Goal: Task Accomplishment & Management: Complete application form

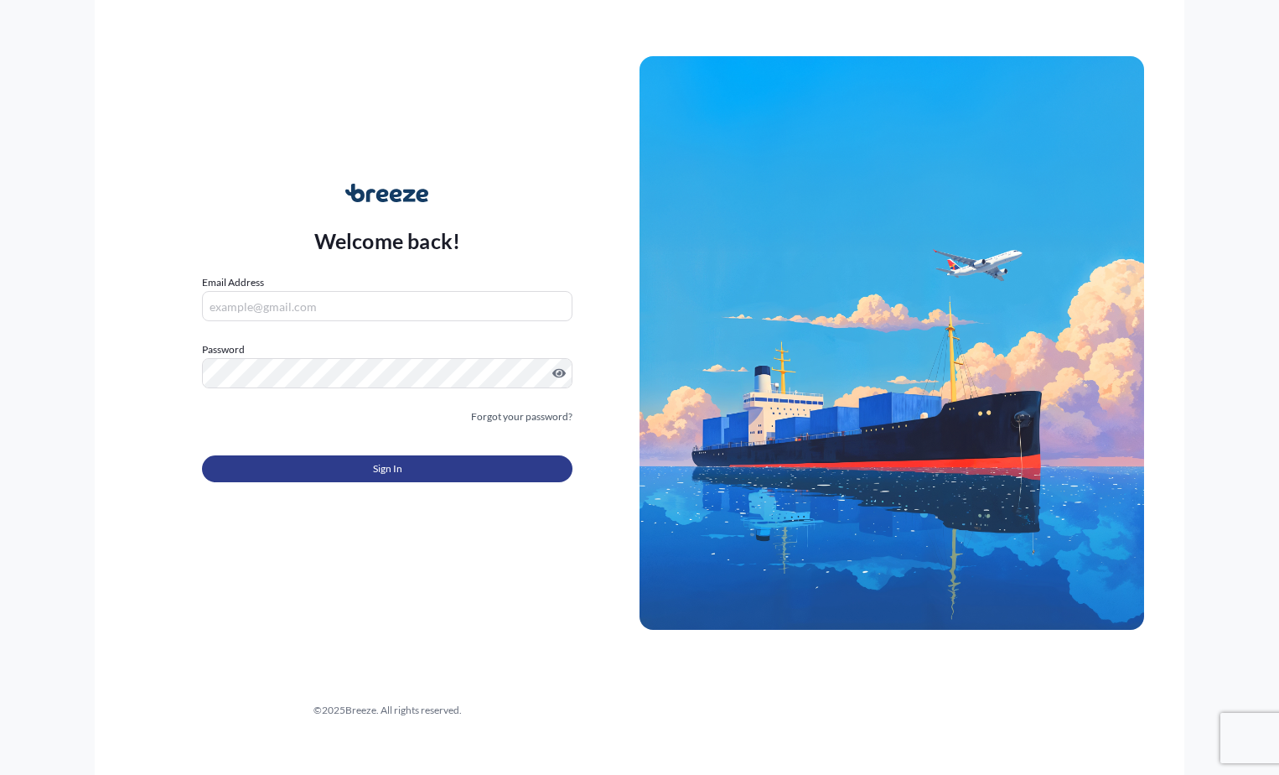
type input "[EMAIL_ADDRESS][DOMAIN_NAME]"
click at [326, 464] on button "Sign In" at bounding box center [387, 468] width 371 height 27
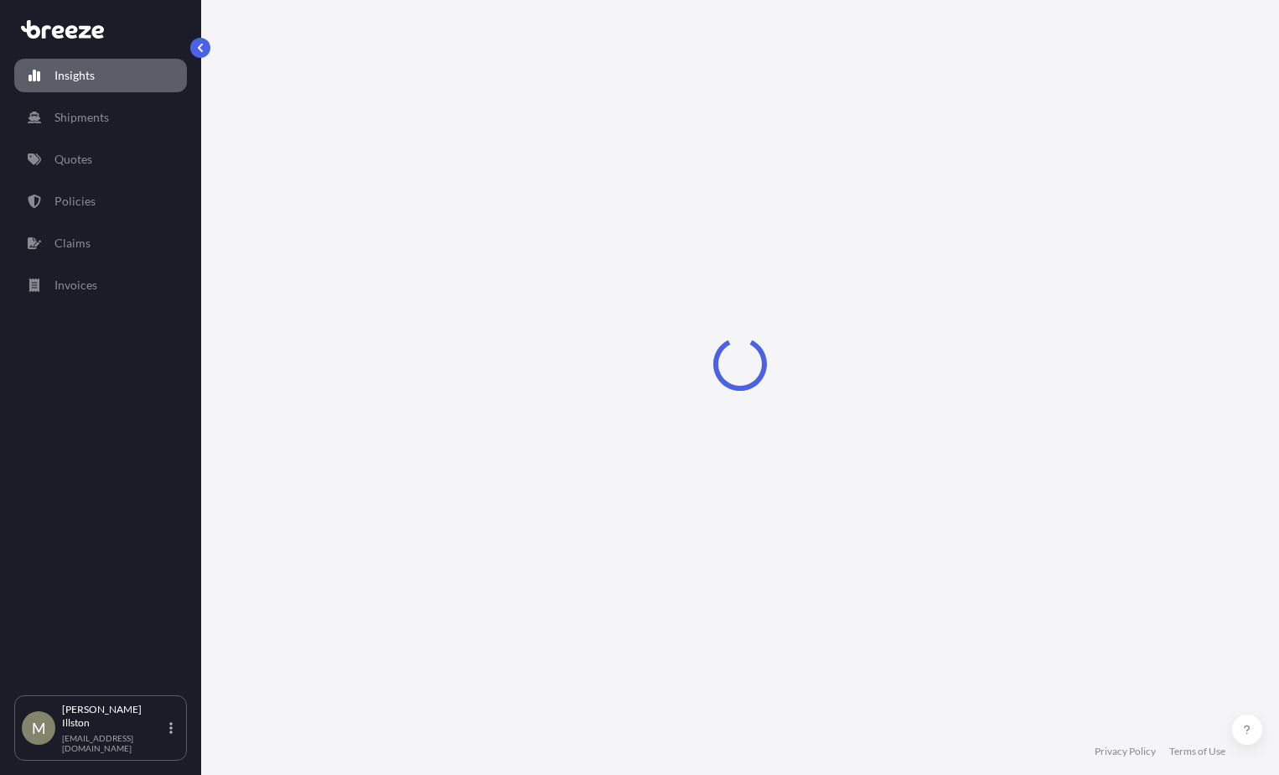
select select "2025"
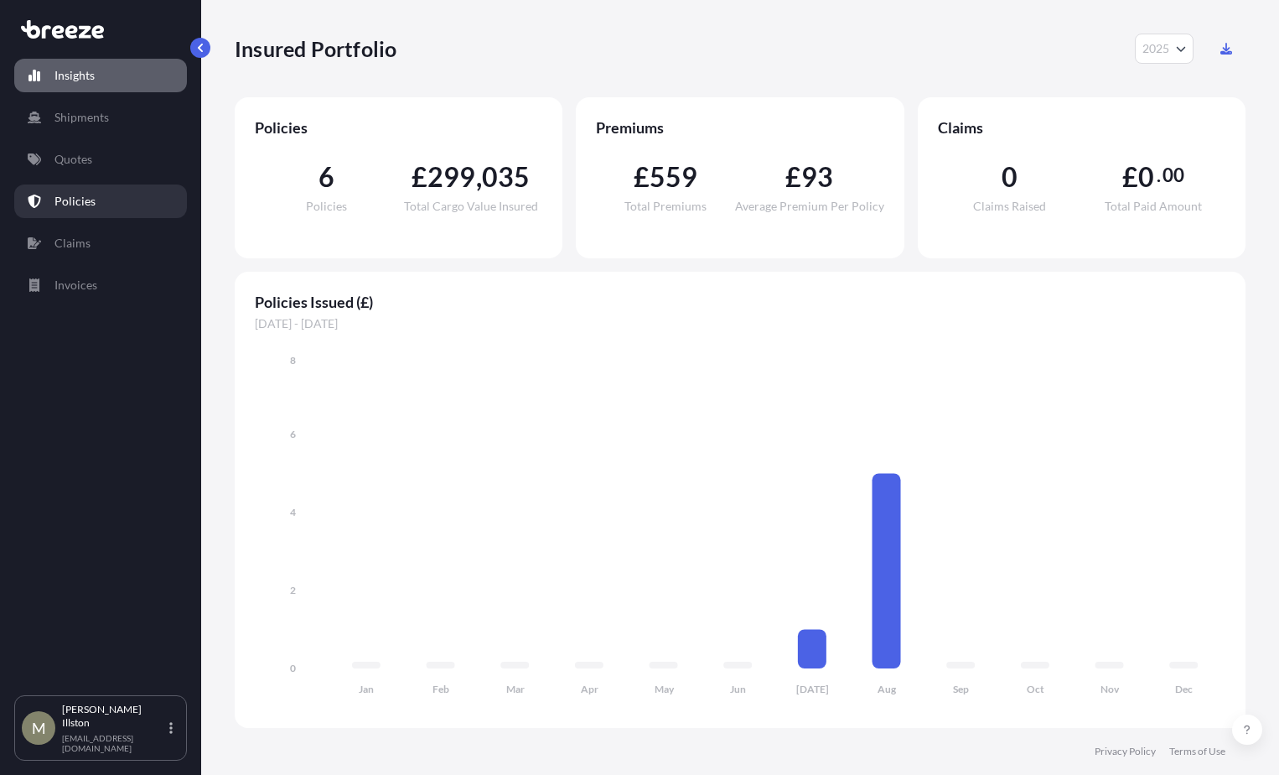
click at [130, 201] on link "Policies" at bounding box center [100, 201] width 173 height 34
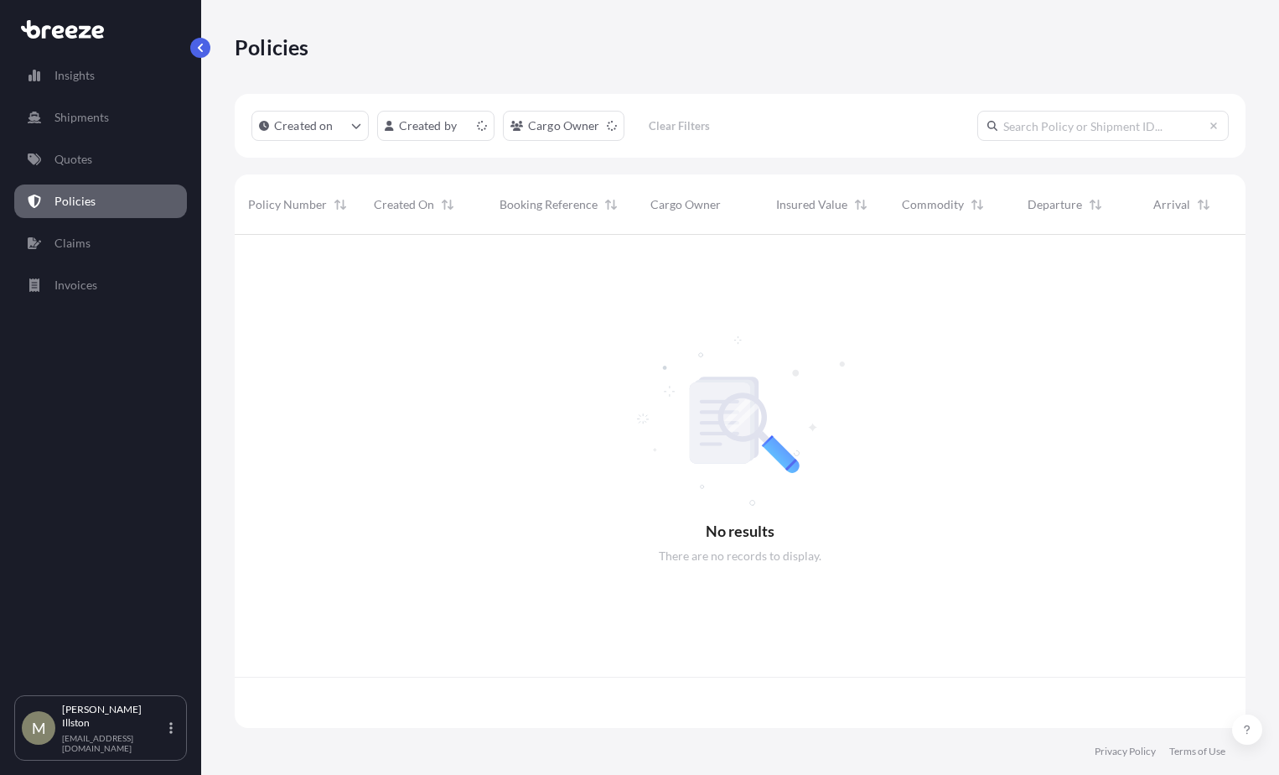
scroll to position [490, 998]
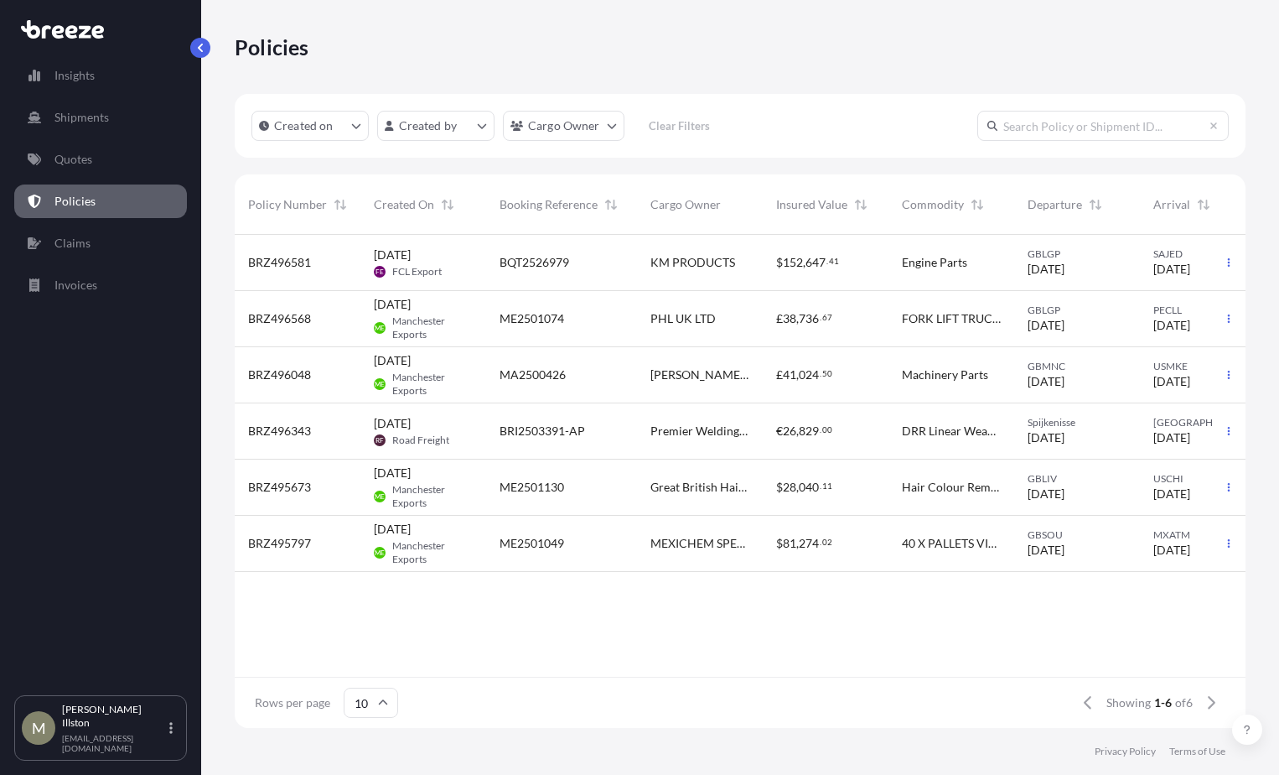
click at [461, 319] on span "Manchester Exports" at bounding box center [432, 327] width 80 height 27
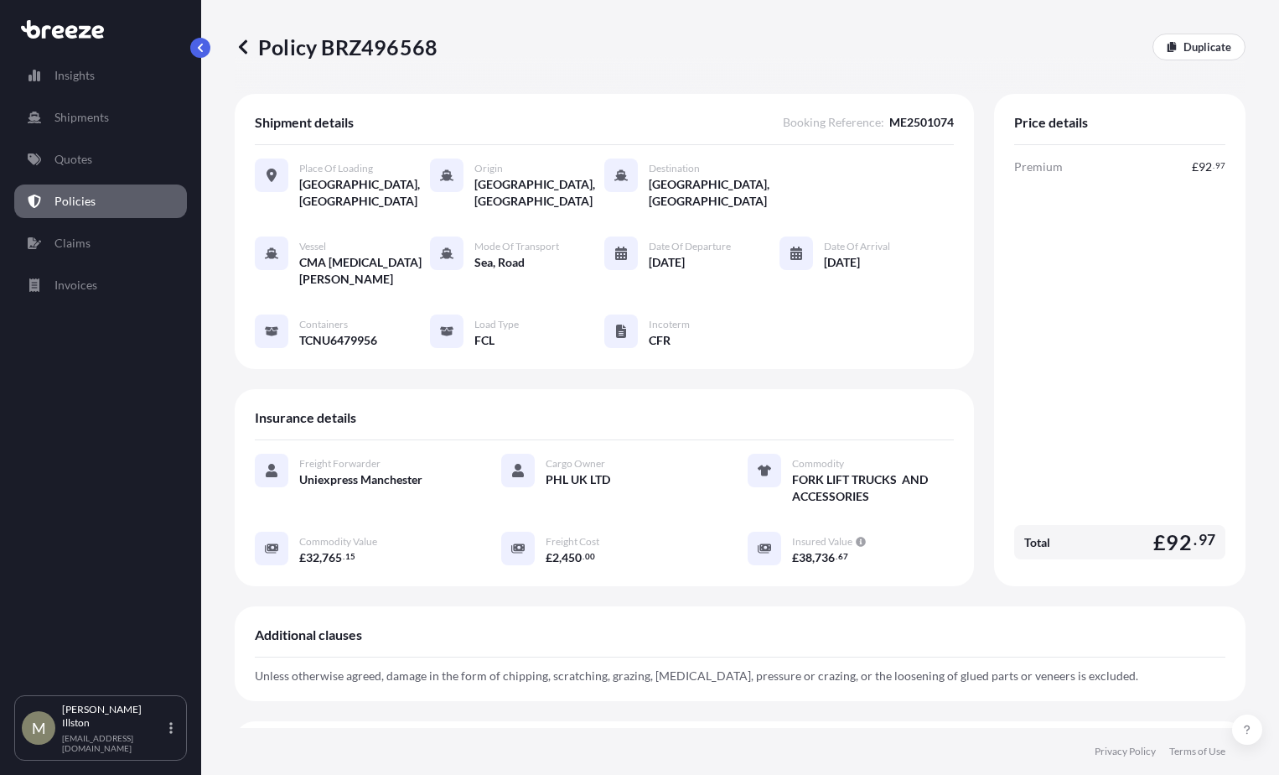
click at [244, 43] on icon at bounding box center [243, 46] width 8 height 14
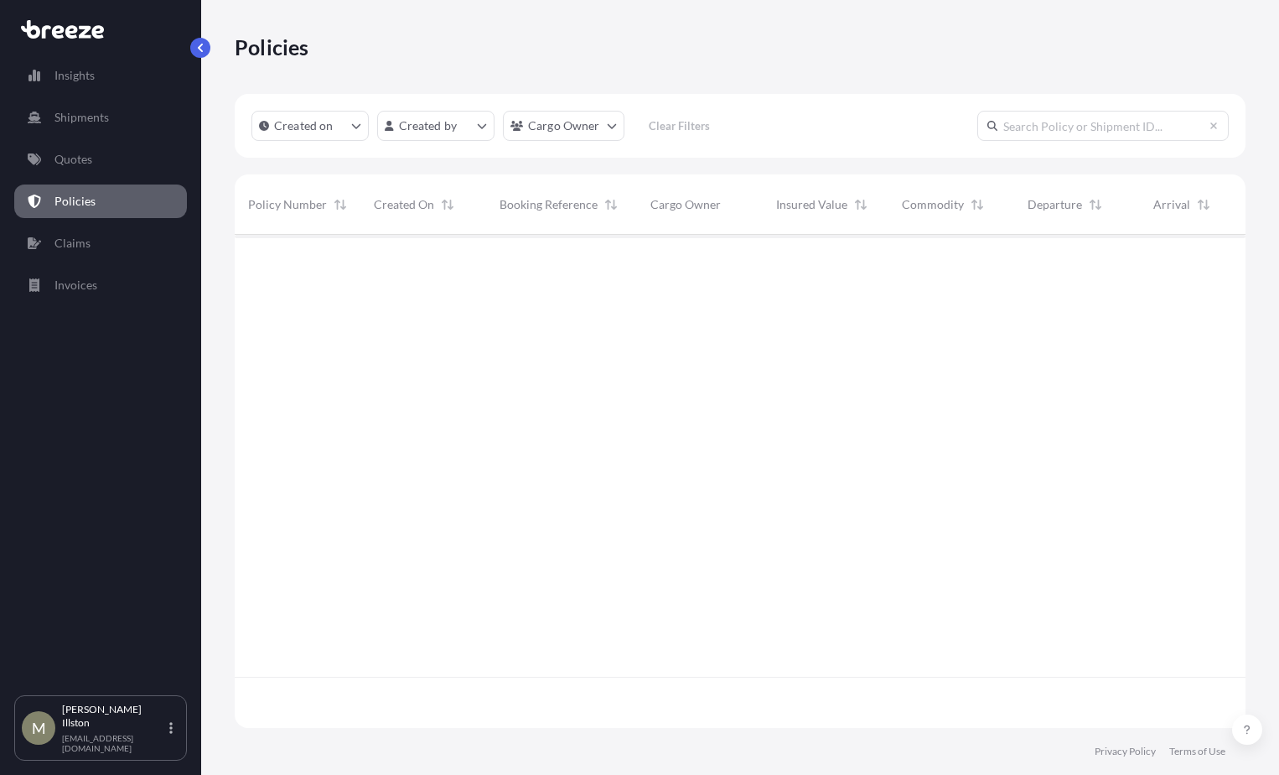
scroll to position [490, 998]
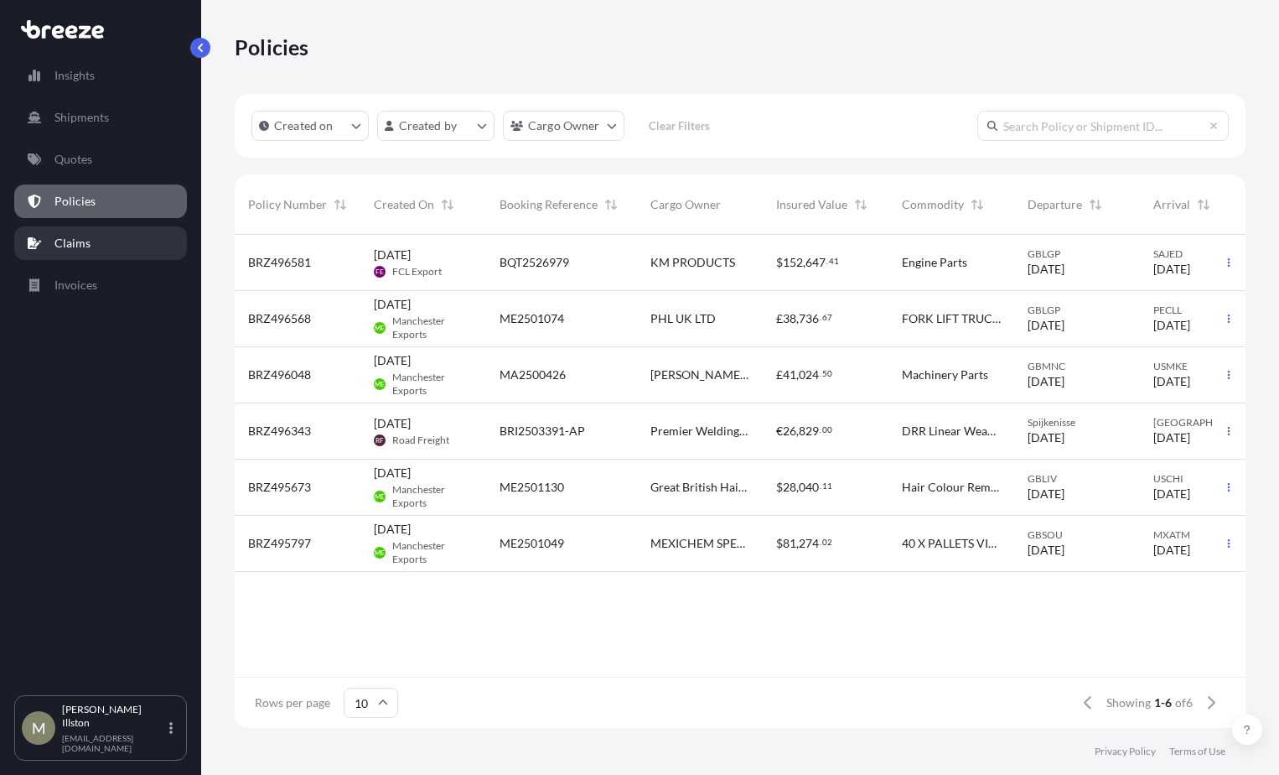
click at [101, 232] on link "Claims" at bounding box center [100, 243] width 173 height 34
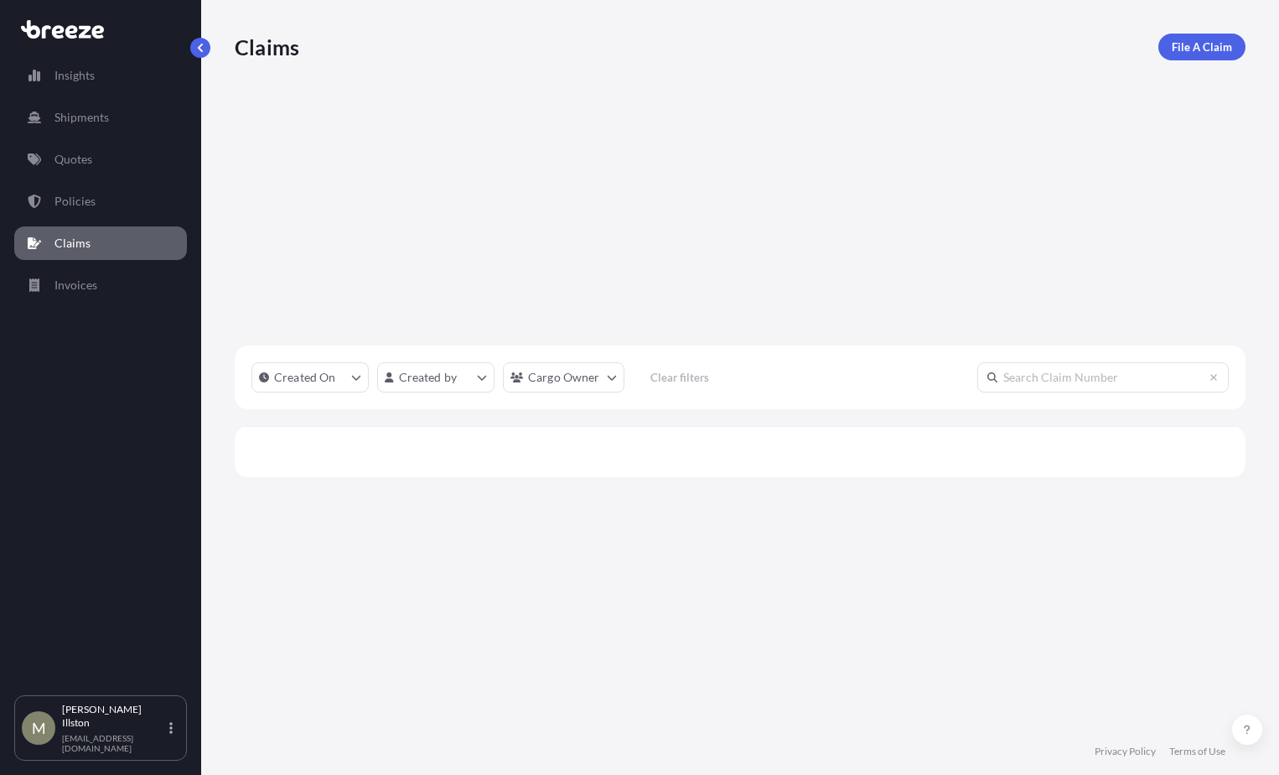
scroll to position [541, 998]
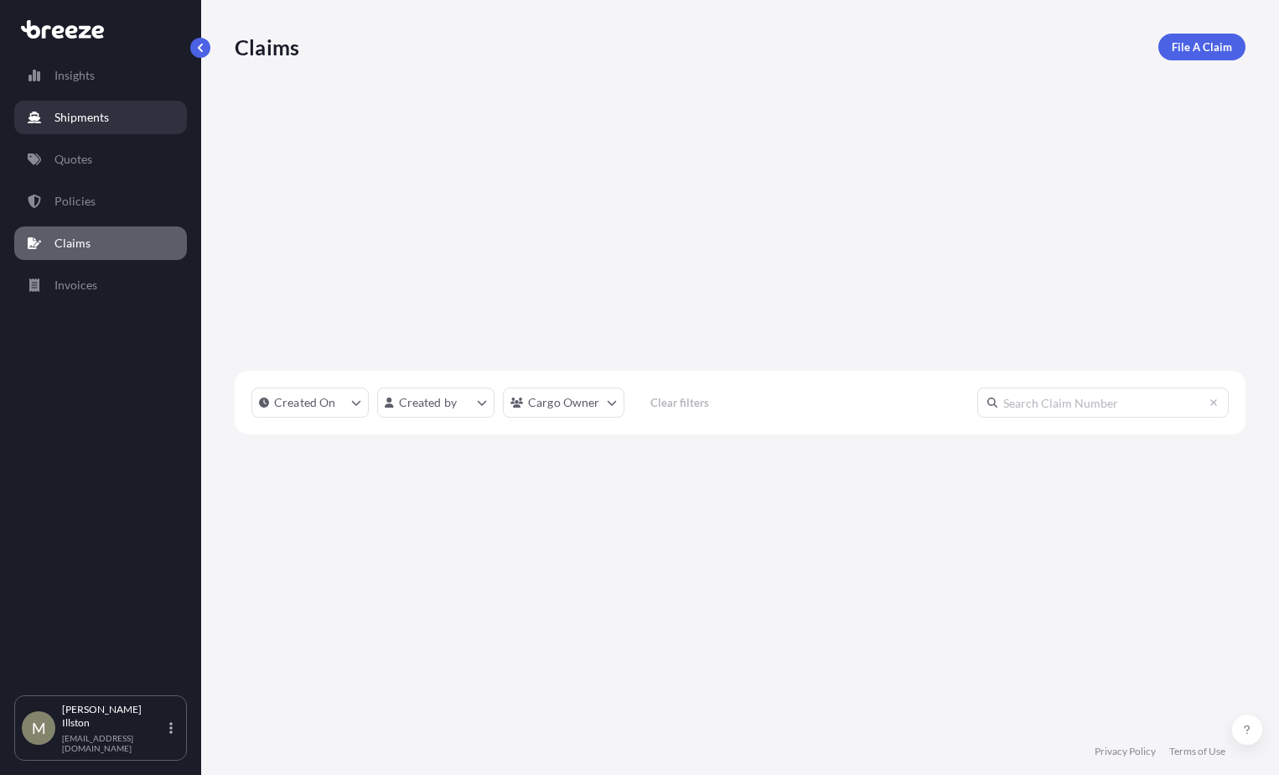
click at [104, 106] on link "Shipments" at bounding box center [100, 118] width 173 height 34
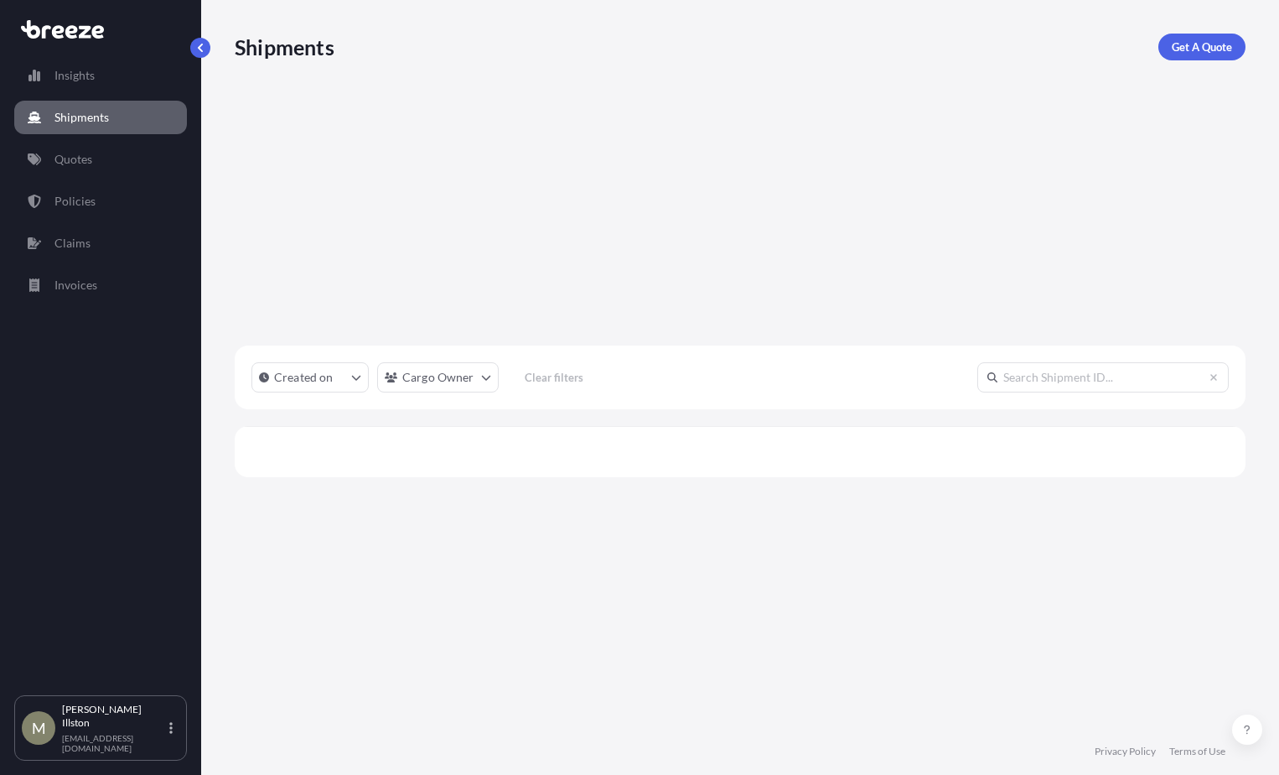
scroll to position [541, 998]
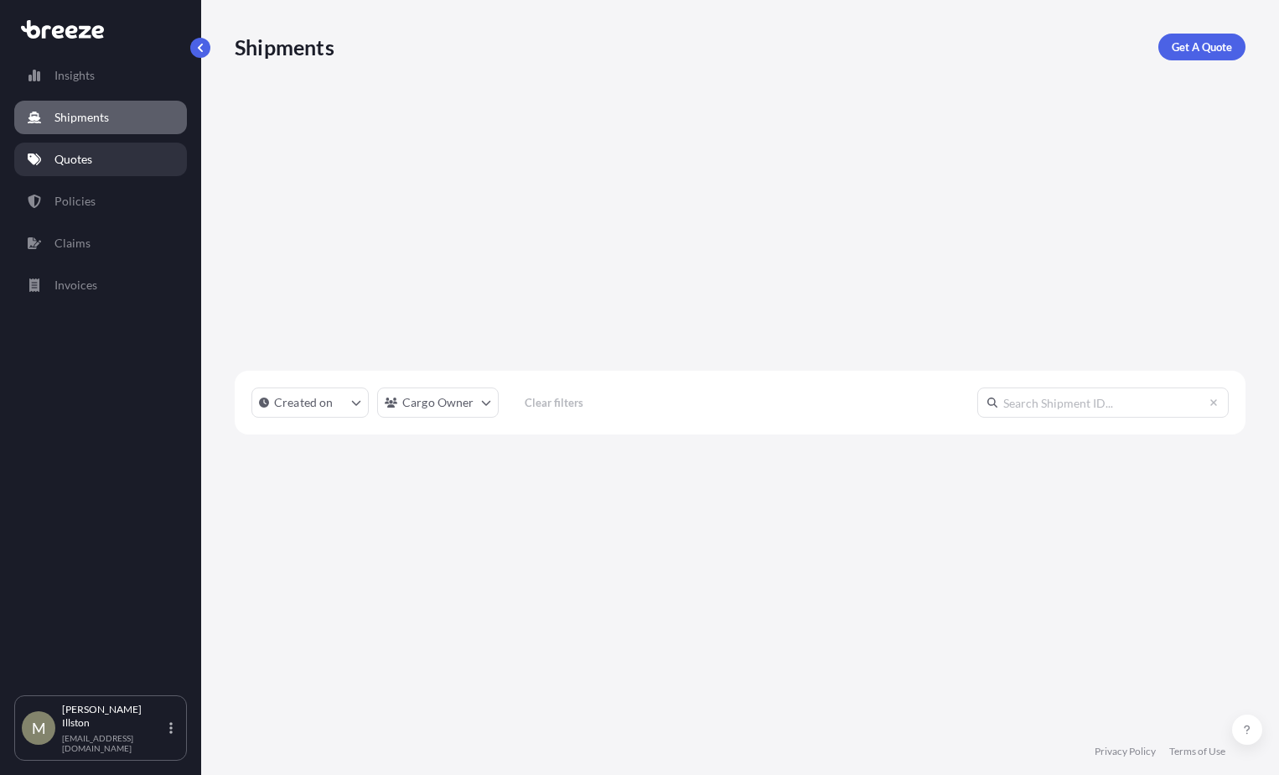
click at [132, 163] on link "Quotes" at bounding box center [100, 160] width 173 height 34
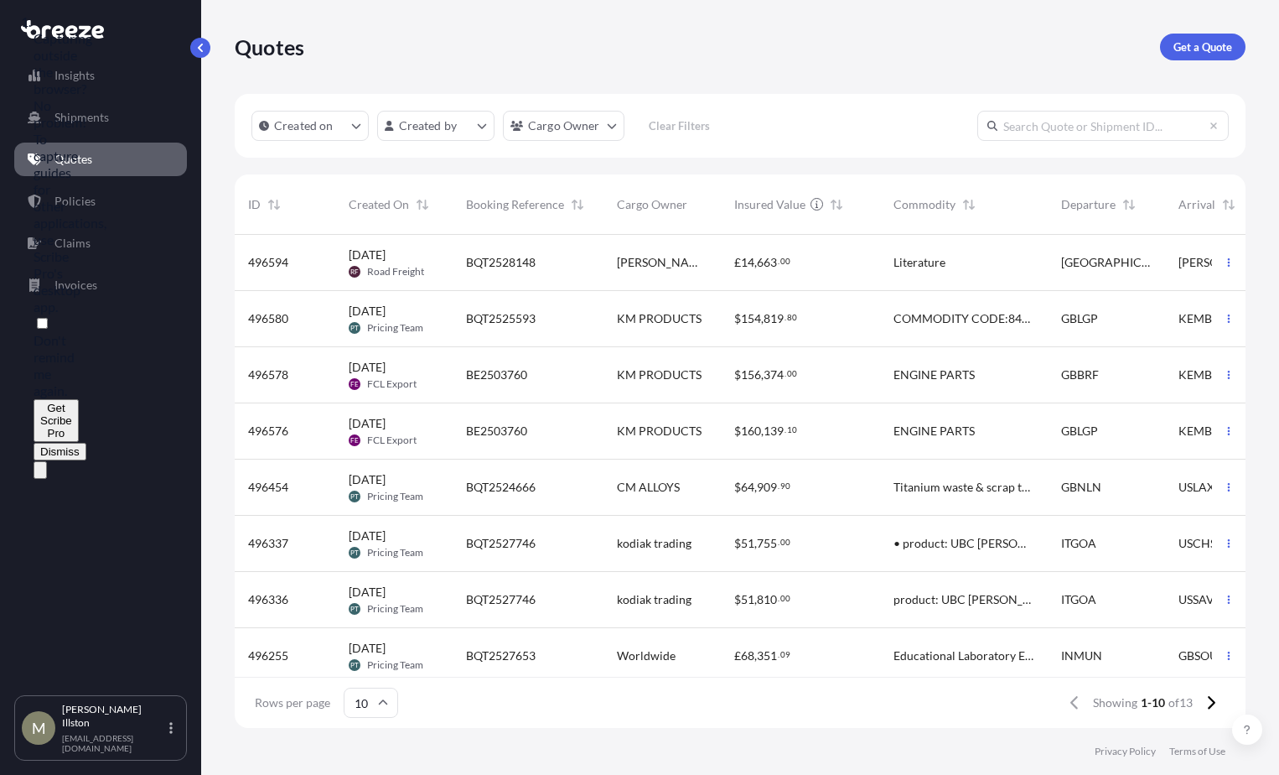
click at [40, 474] on icon "Close" at bounding box center [40, 474] width 0 height 0
click at [99, 82] on link "Insights" at bounding box center [100, 76] width 173 height 34
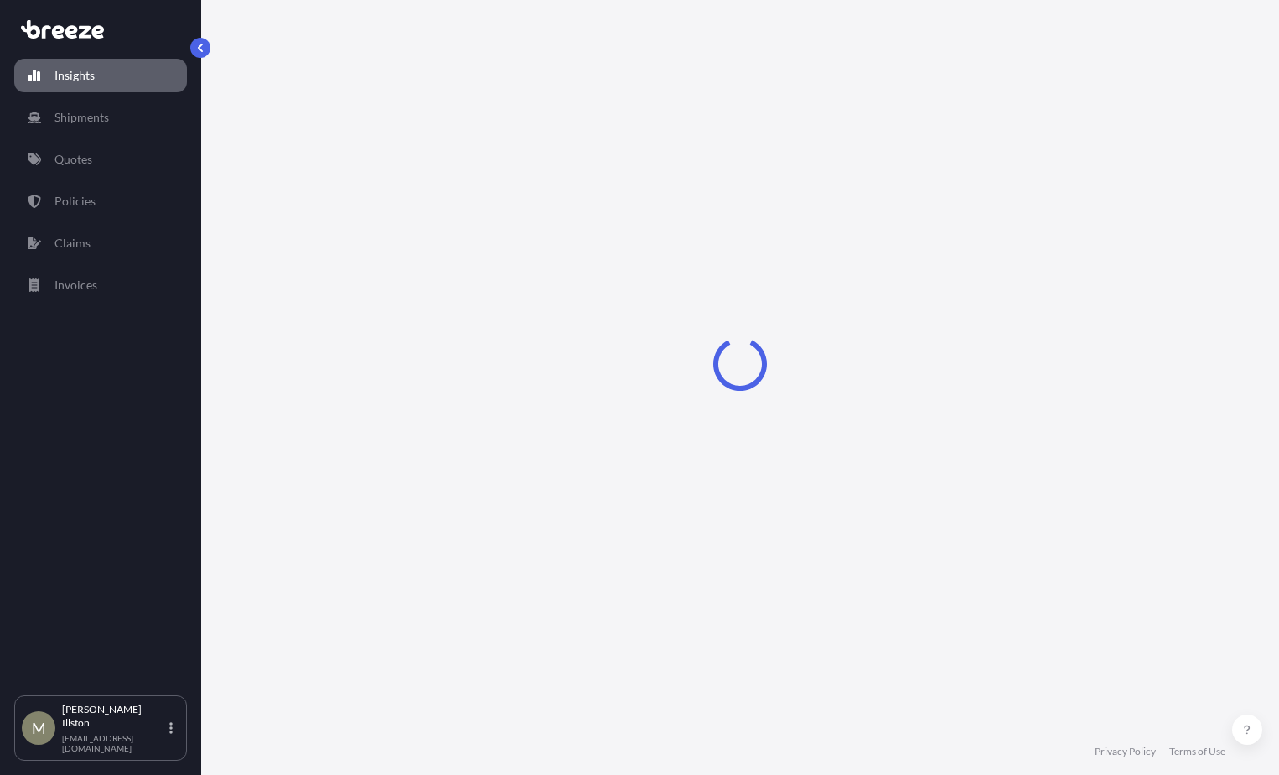
select select "2025"
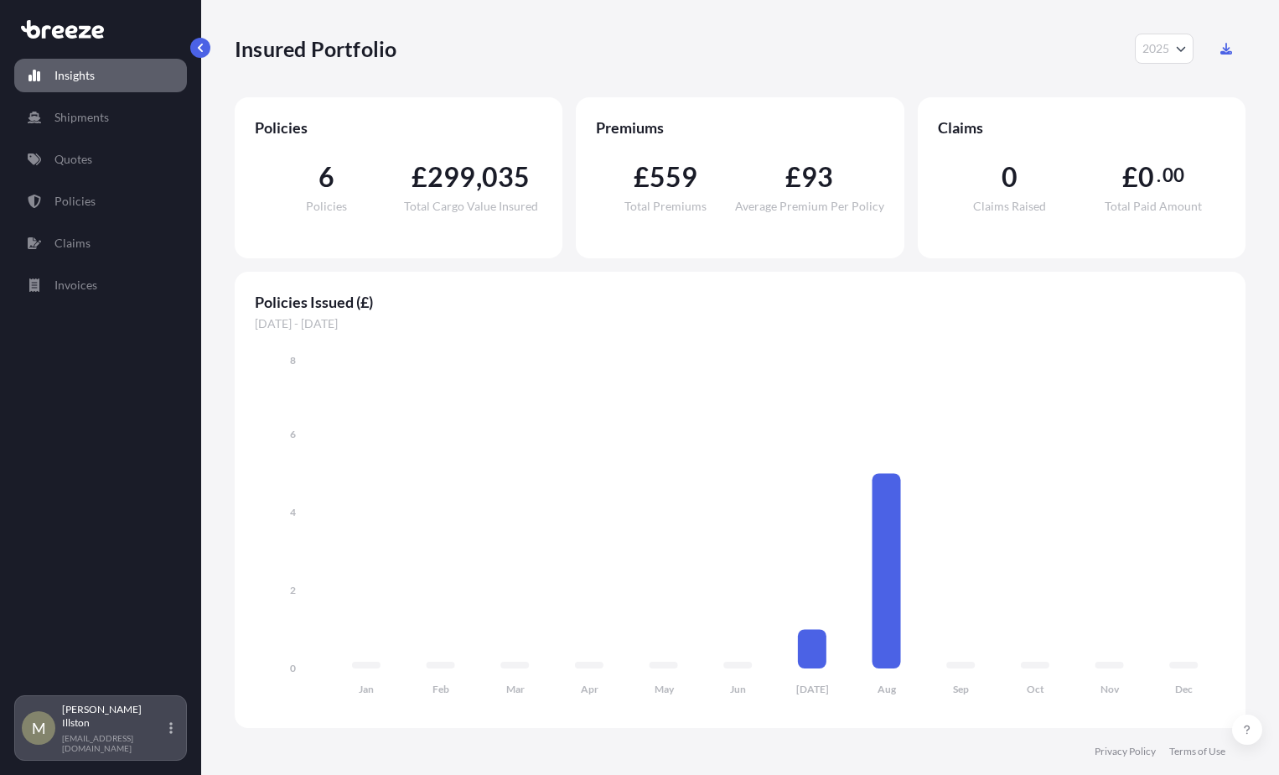
click at [168, 734] on div "M [PERSON_NAME] [PERSON_NAME][EMAIL_ADDRESS][DOMAIN_NAME]" at bounding box center [101, 728] width 158 height 50
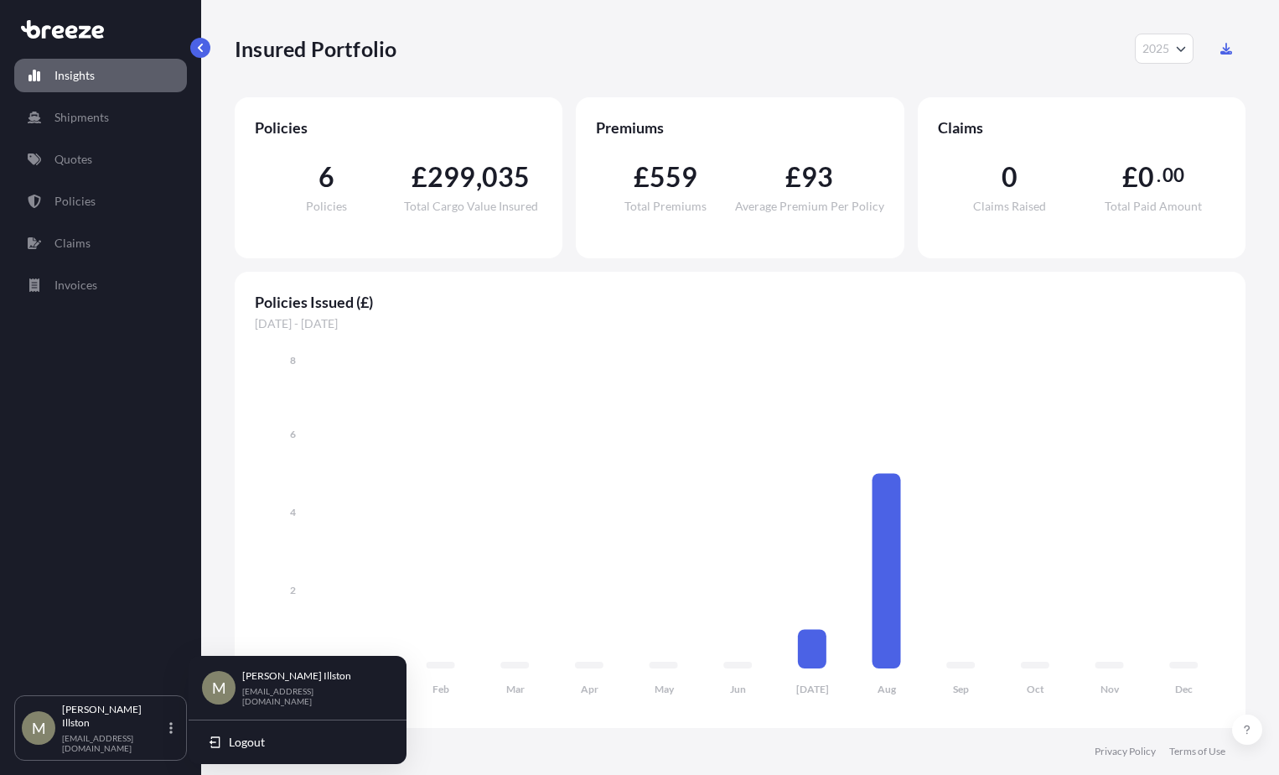
click at [76, 581] on div "Insights Shipments Quotes Policies Claims Invoices" at bounding box center [100, 369] width 173 height 651
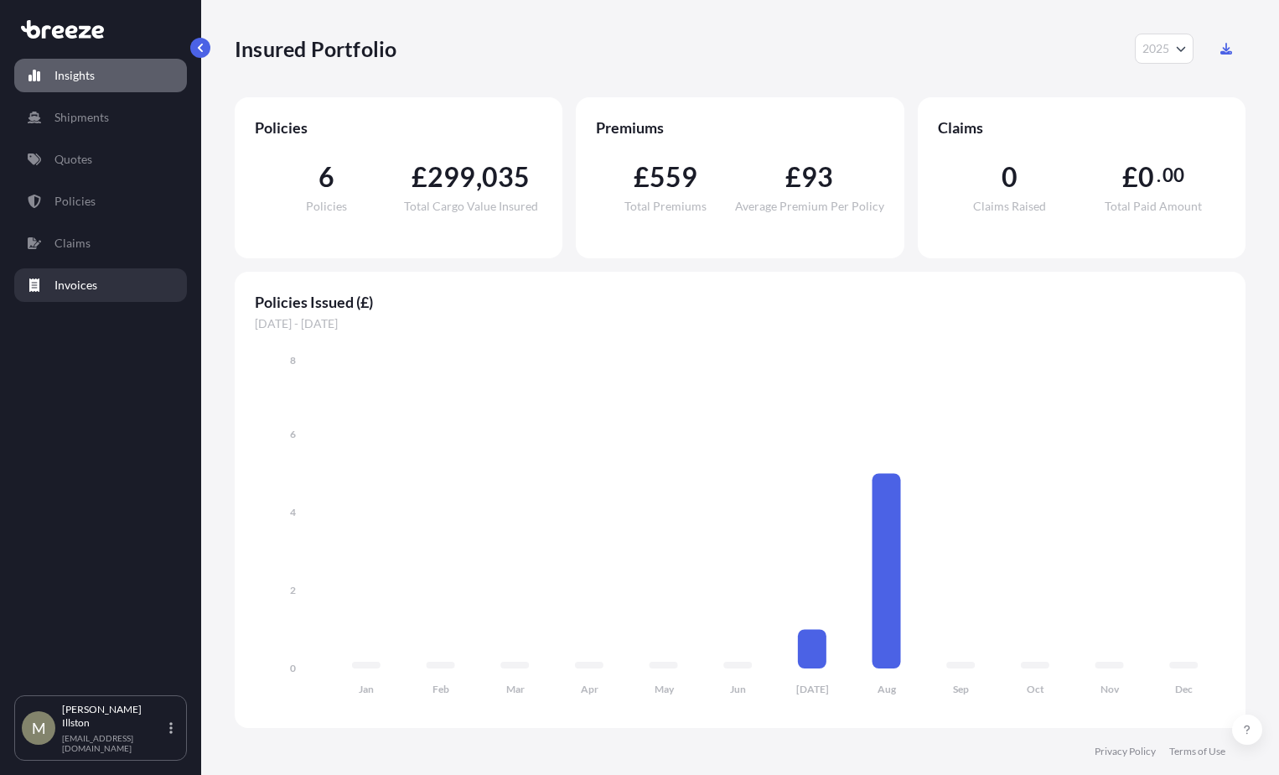
click at [92, 271] on link "Invoices" at bounding box center [100, 285] width 173 height 34
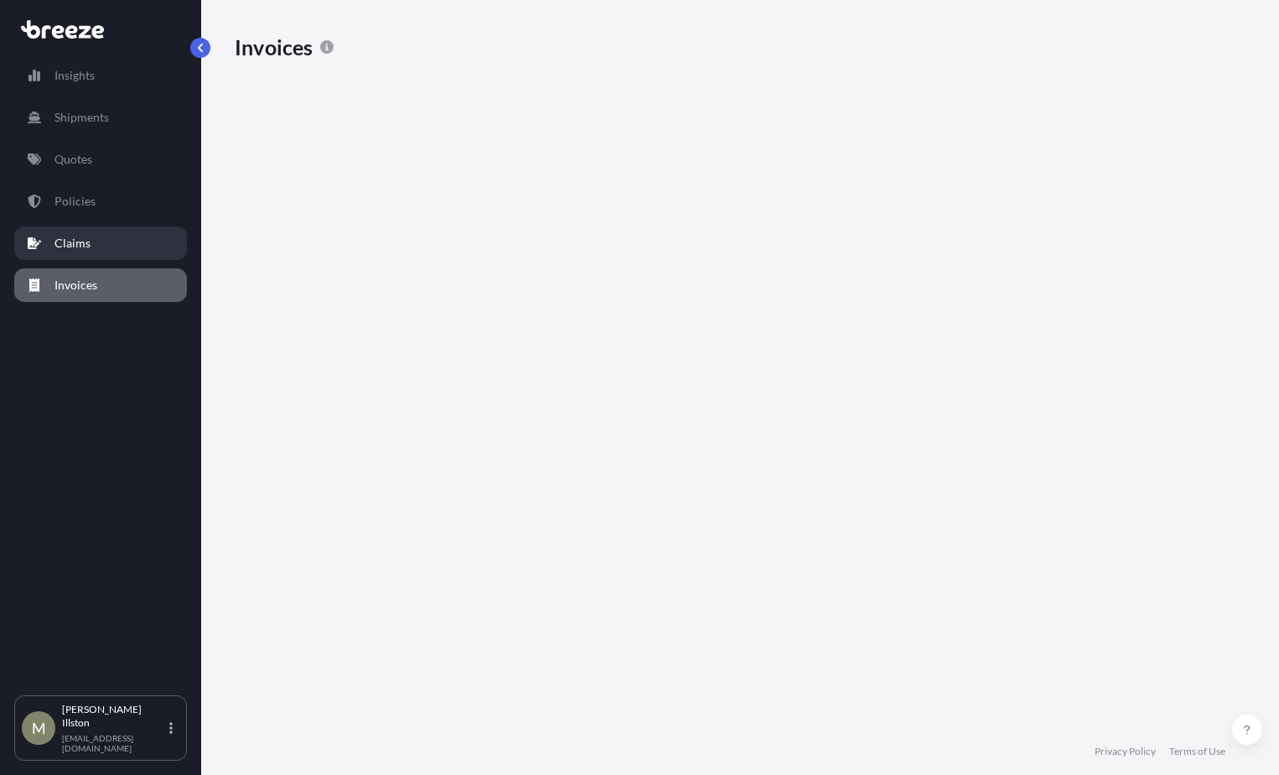
scroll to position [578, 998]
click at [106, 239] on link "Claims" at bounding box center [100, 243] width 173 height 34
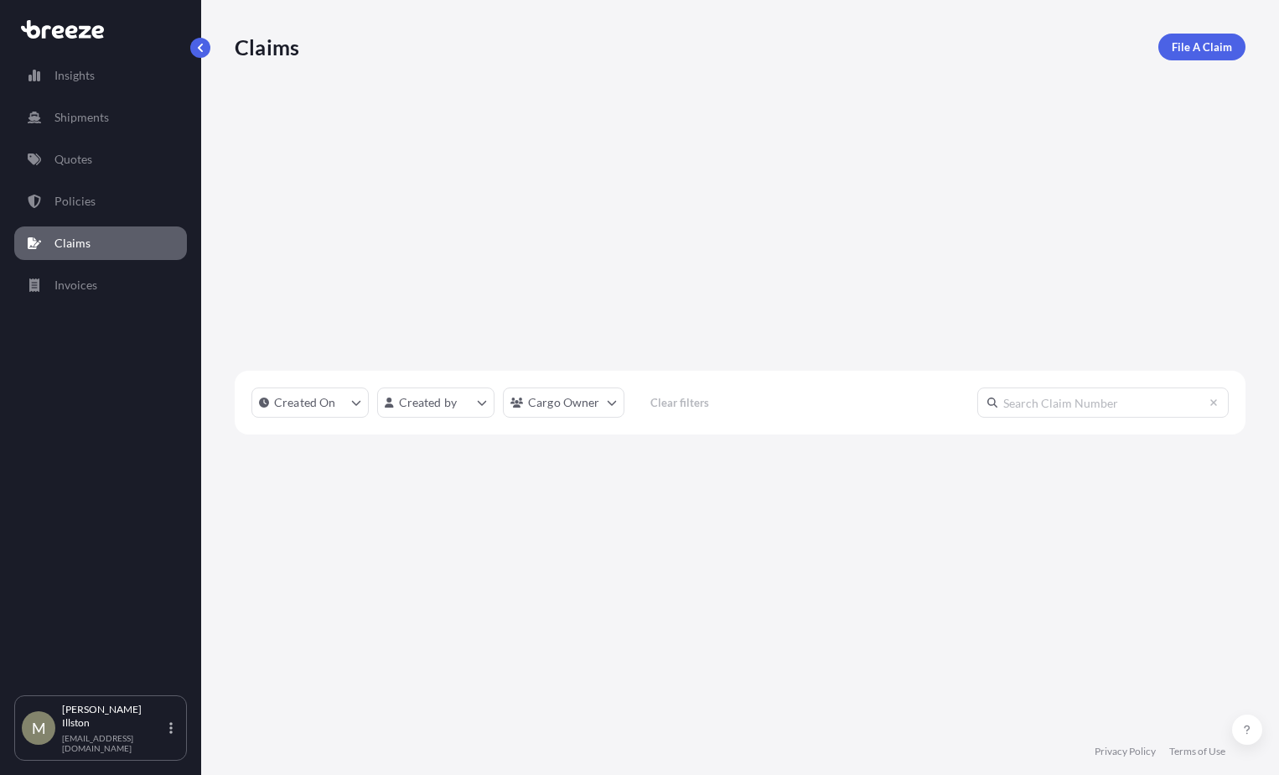
scroll to position [541, 998]
click at [86, 443] on button "Dismiss" at bounding box center [60, 452] width 53 height 18
click at [1200, 54] on p "File A Claim" at bounding box center [1202, 47] width 60 height 17
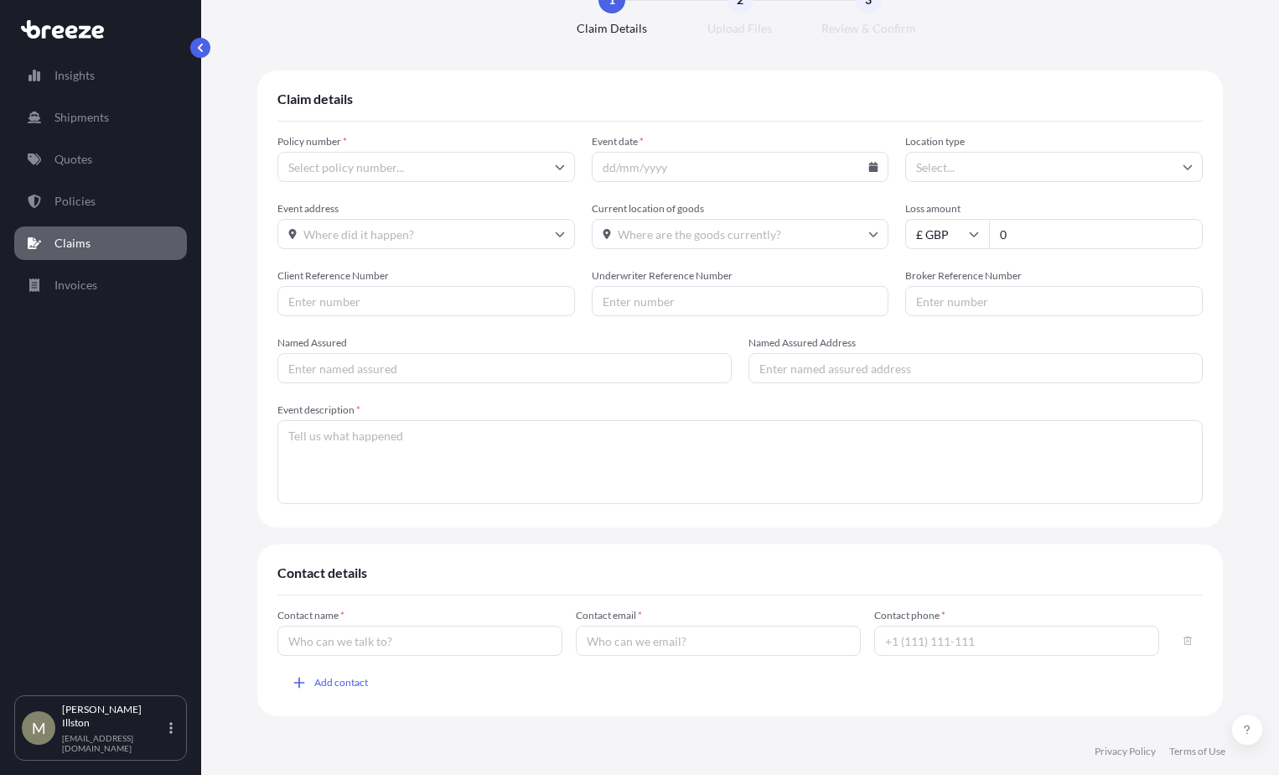
scroll to position [92, 0]
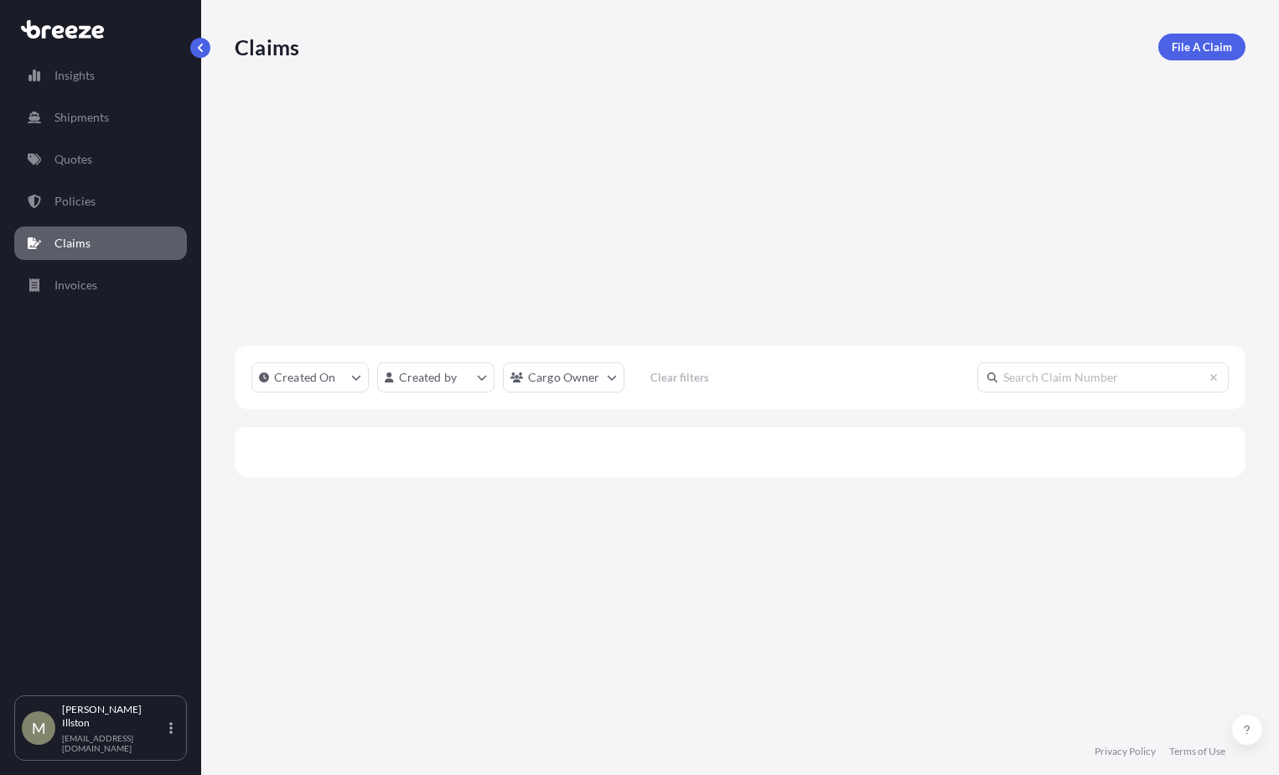
scroll to position [490, 998]
click at [76, 204] on p "Policies" at bounding box center [74, 201] width 41 height 17
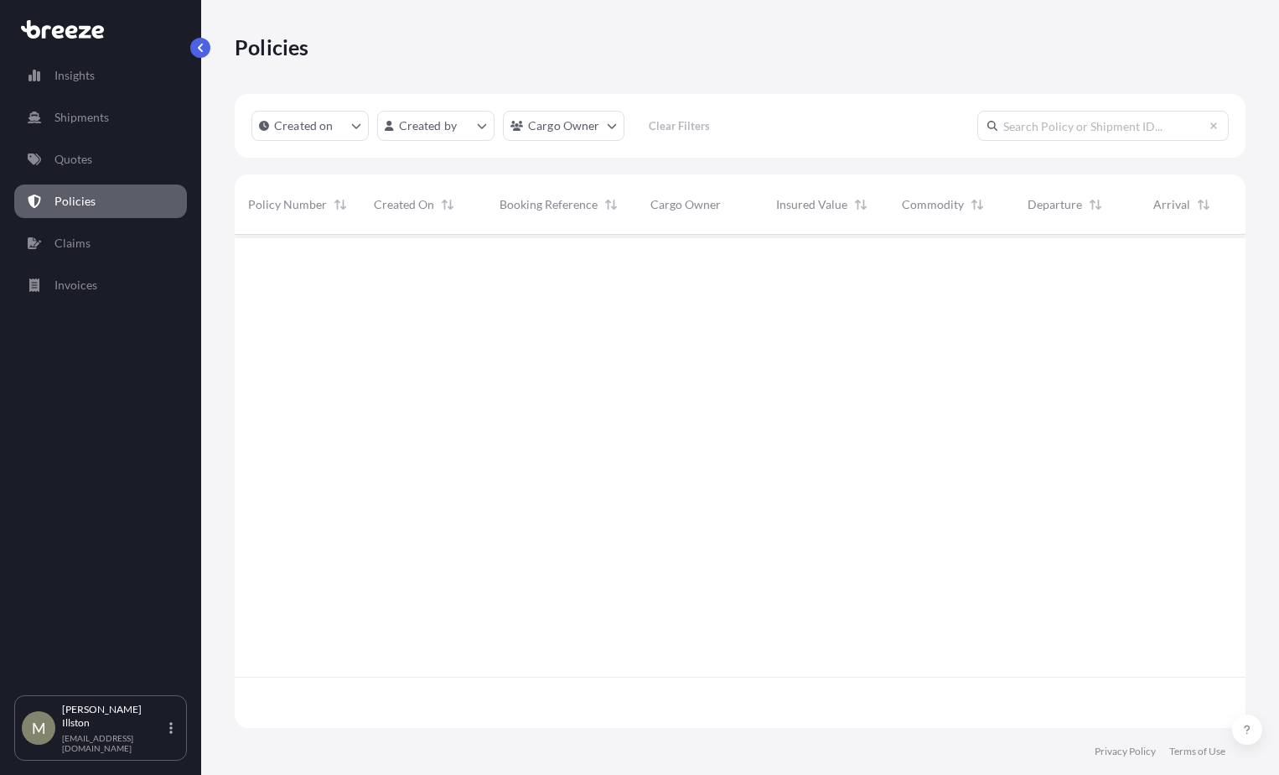
scroll to position [490, 998]
click at [101, 163] on link "Quotes" at bounding box center [100, 160] width 173 height 34
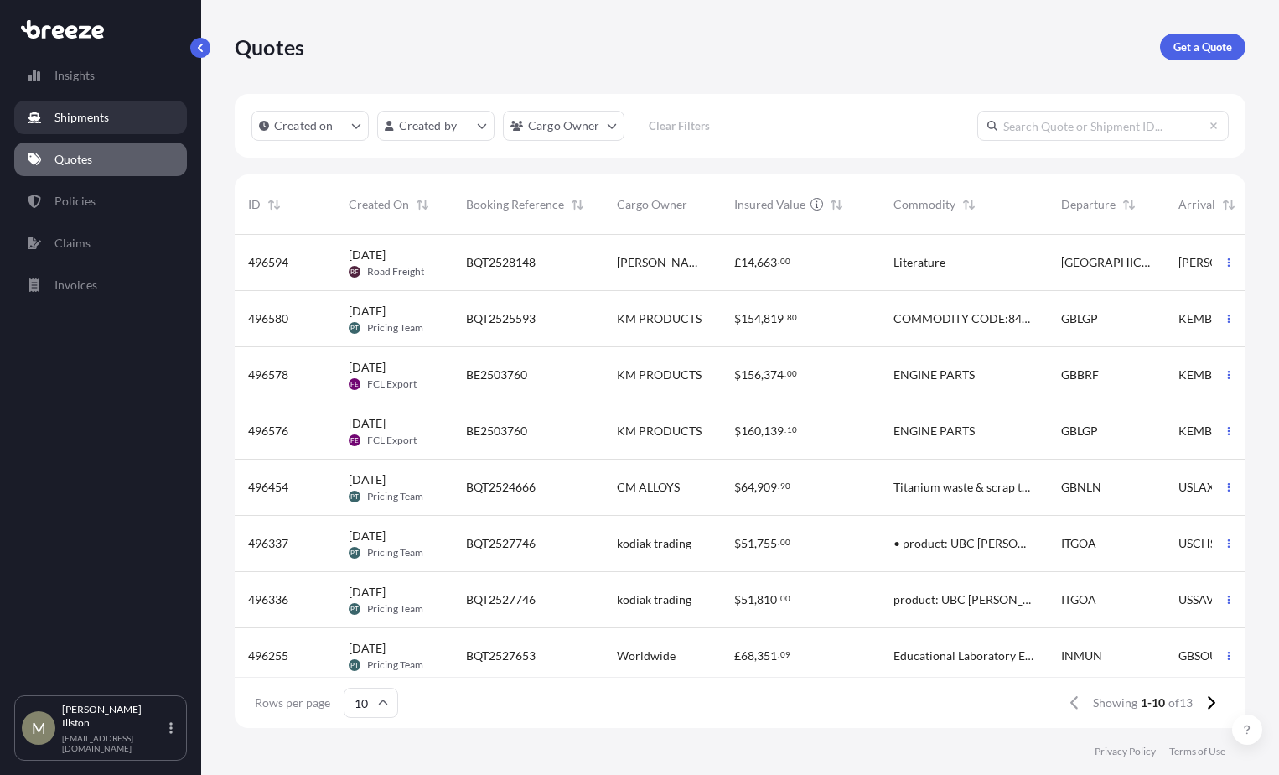
click at [88, 125] on p "Shipments" at bounding box center [81, 117] width 54 height 17
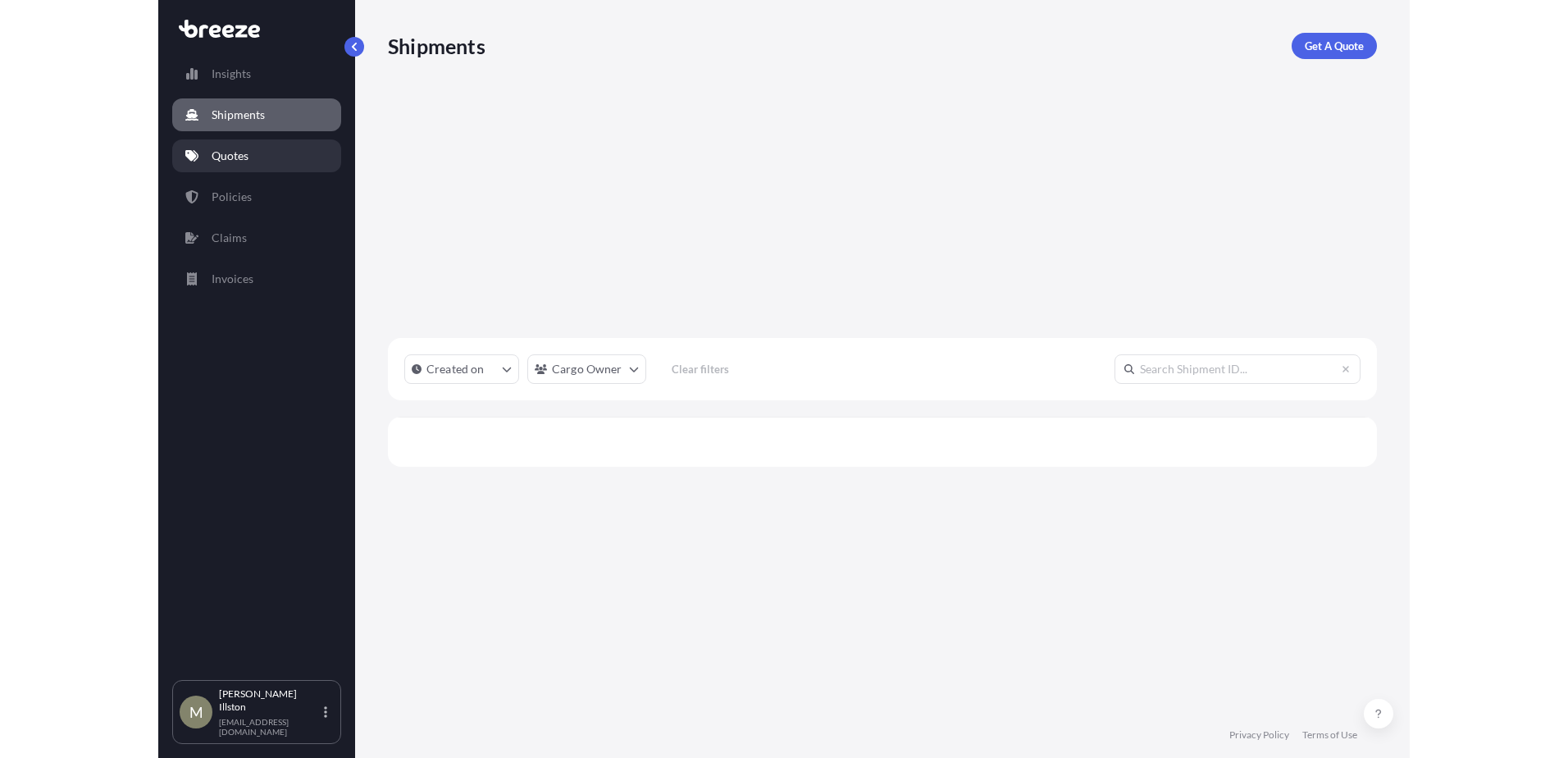
scroll to position [529, 976]
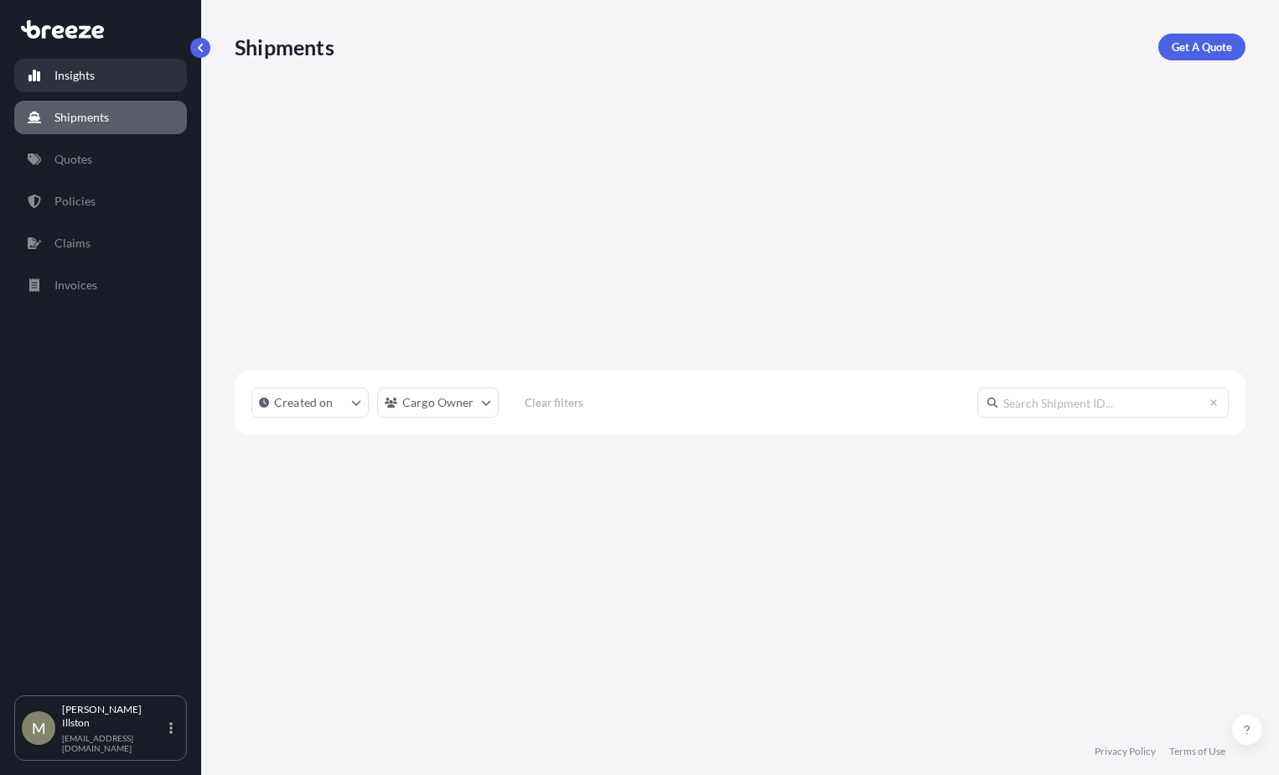
click at [86, 82] on p "Insights" at bounding box center [74, 75] width 40 height 17
select select "2025"
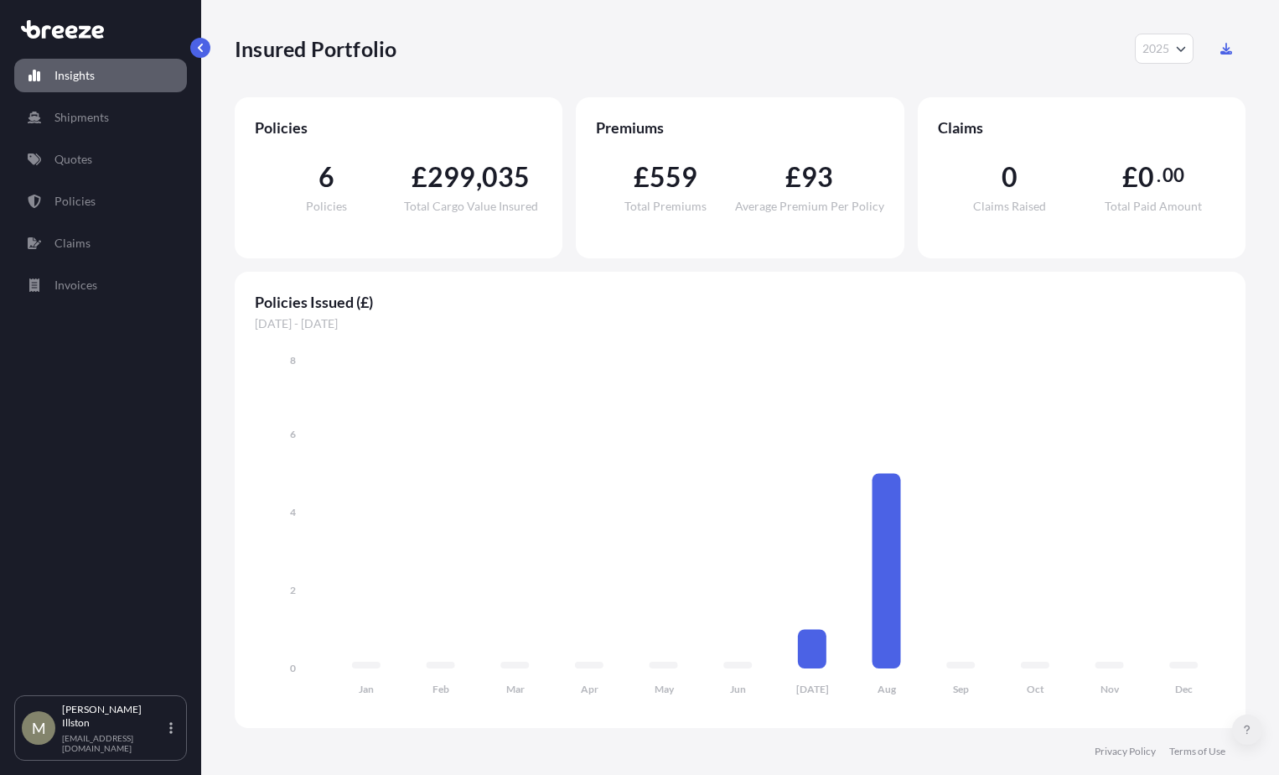
click at [1240, 725] on button at bounding box center [1247, 729] width 30 height 30
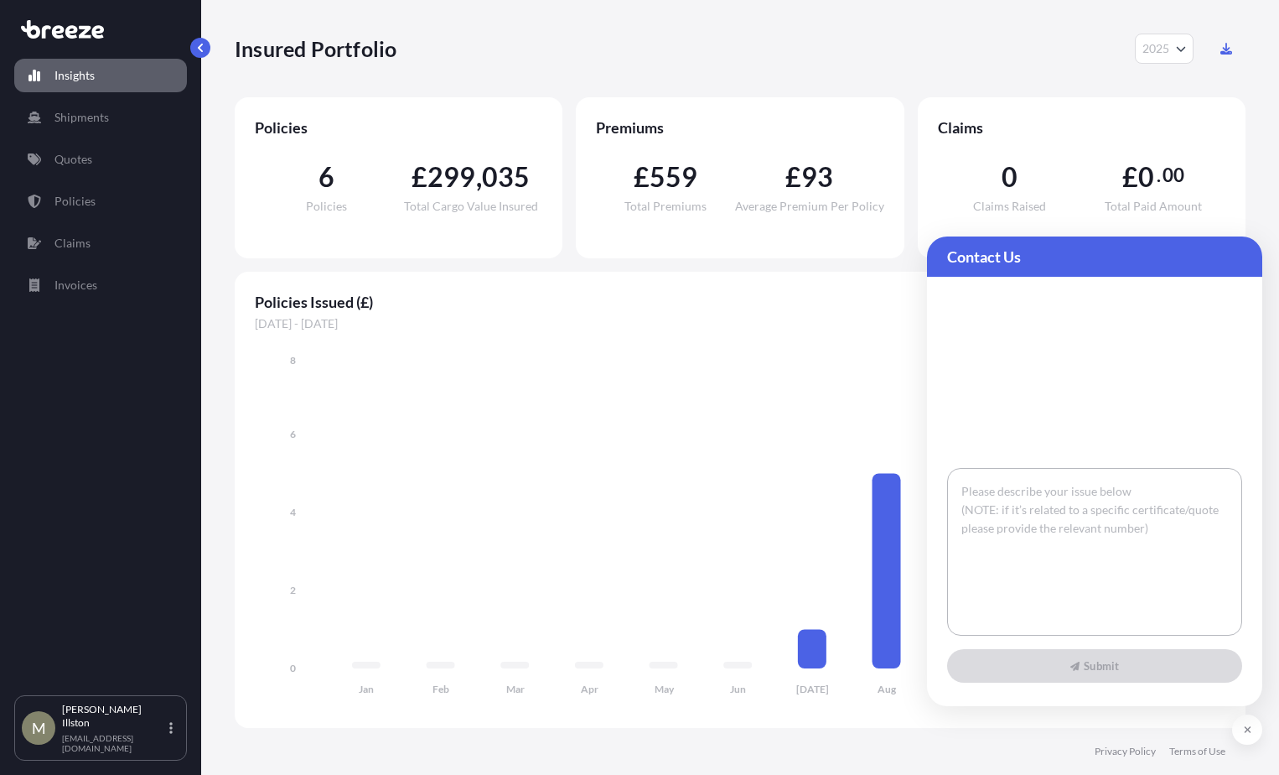
drag, startPoint x: 1238, startPoint y: 724, endPoint x: 1242, endPoint y: 744, distance: 20.4
click at [1240, 724] on button at bounding box center [1247, 729] width 30 height 30
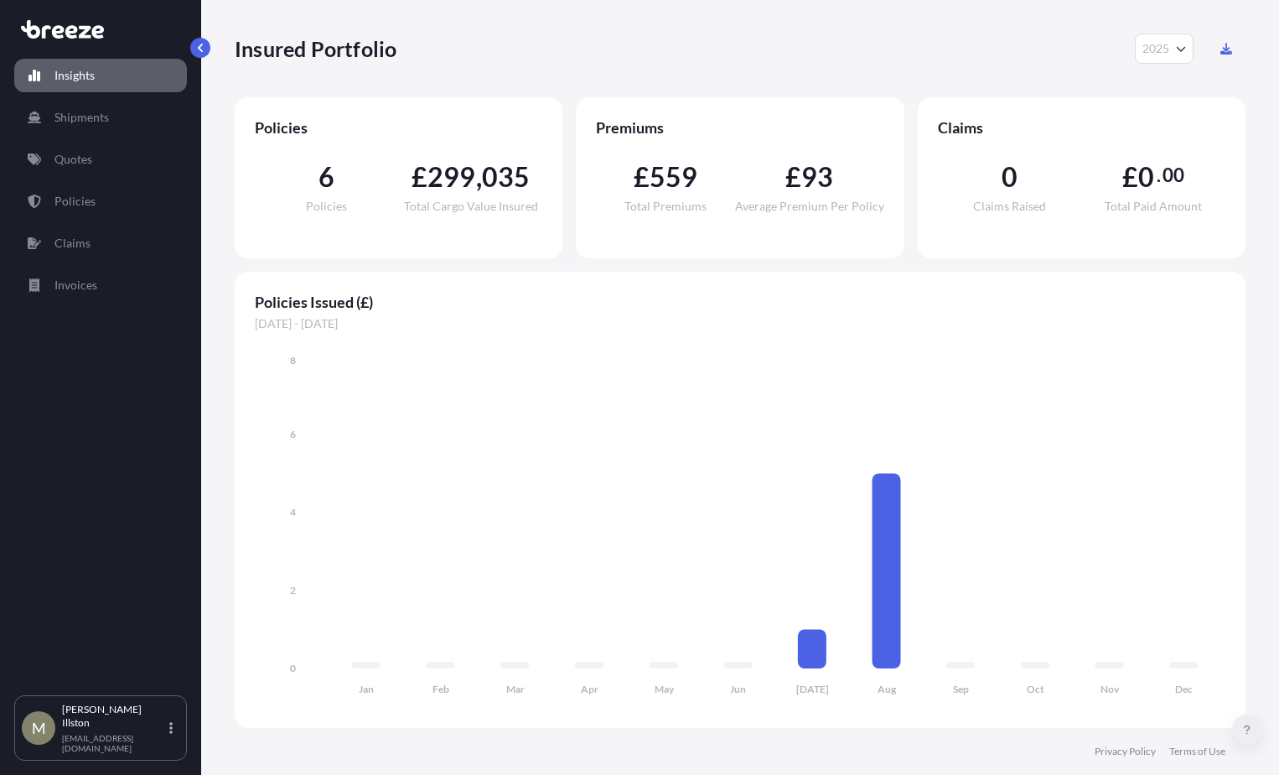
click at [1251, 723] on button at bounding box center [1247, 729] width 30 height 30
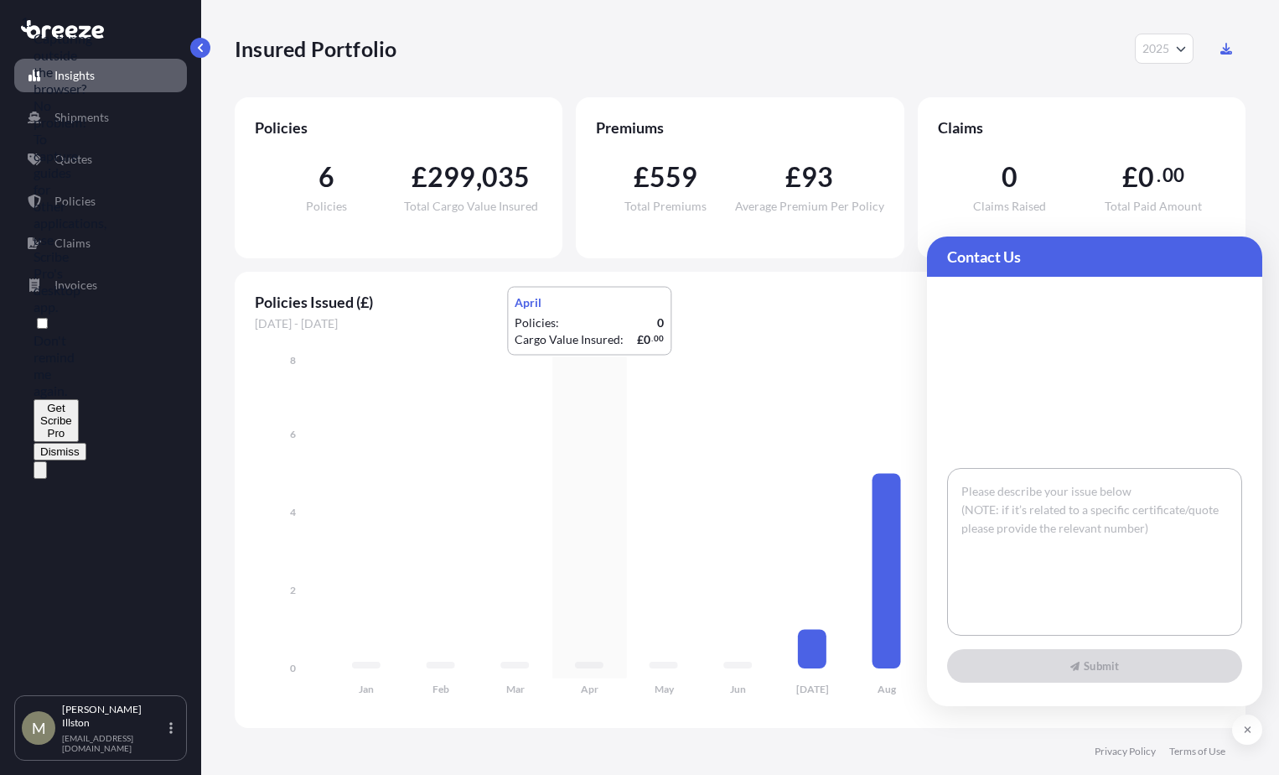
click at [605, 372] on icon "Jan Feb Mar Apr May Jun [DATE] Aug Sep Oct Nov Dec 0 2 4 6 8" at bounding box center [740, 529] width 971 height 355
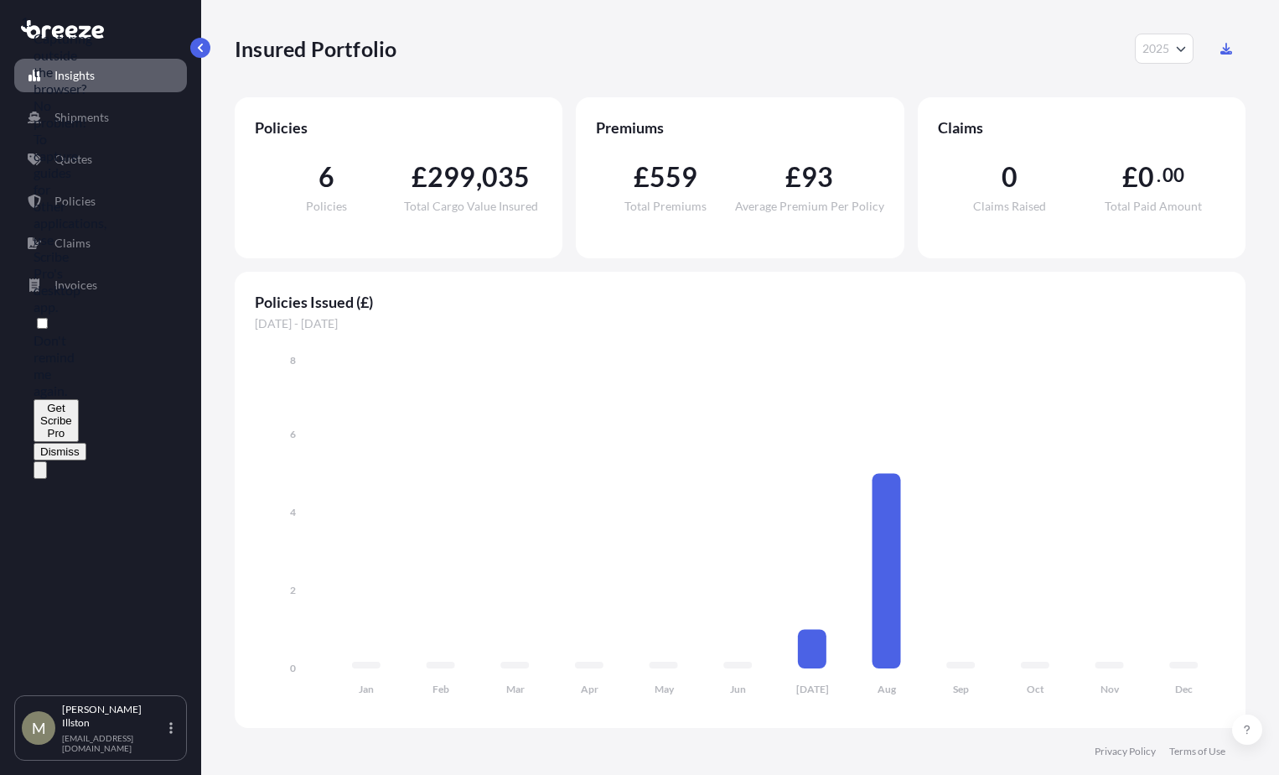
click at [86, 443] on button "Dismiss" at bounding box center [60, 452] width 53 height 18
